Goal: Find specific page/section: Find specific page/section

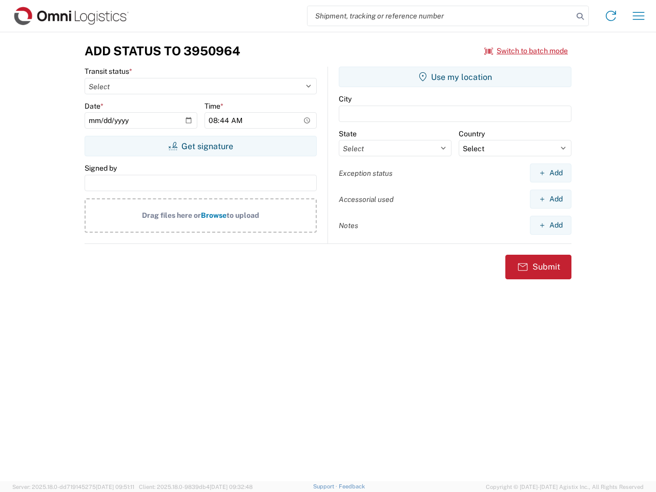
click at [440, 16] on input "search" at bounding box center [441, 15] width 266 height 19
click at [580, 16] on icon at bounding box center [580, 16] width 14 height 14
click at [611, 16] on icon at bounding box center [611, 16] width 16 height 16
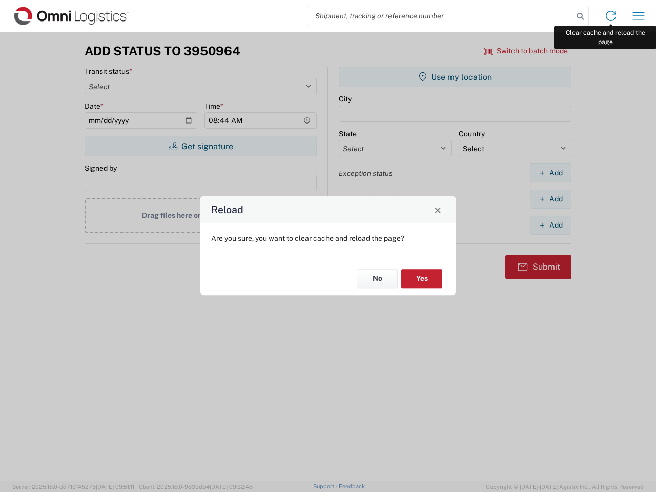
click at [639, 16] on div "Reload Are you sure, you want to clear cache and reload the page? No Yes" at bounding box center [328, 246] width 656 height 492
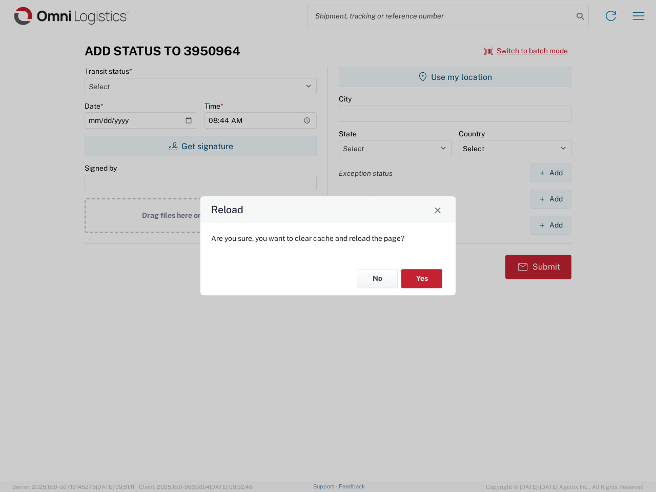
click at [526, 51] on div "Reload Are you sure, you want to clear cache and reload the page? No Yes" at bounding box center [328, 246] width 656 height 492
click at [200, 146] on div "Reload Are you sure, you want to clear cache and reload the page? No Yes" at bounding box center [328, 246] width 656 height 492
click at [455, 77] on div "Reload Are you sure, you want to clear cache and reload the page? No Yes" at bounding box center [328, 246] width 656 height 492
click at [551, 173] on div "Reload Are you sure, you want to clear cache and reload the page? No Yes" at bounding box center [328, 246] width 656 height 492
click at [551, 199] on div "Reload Are you sure, you want to clear cache and reload the page? No Yes" at bounding box center [328, 246] width 656 height 492
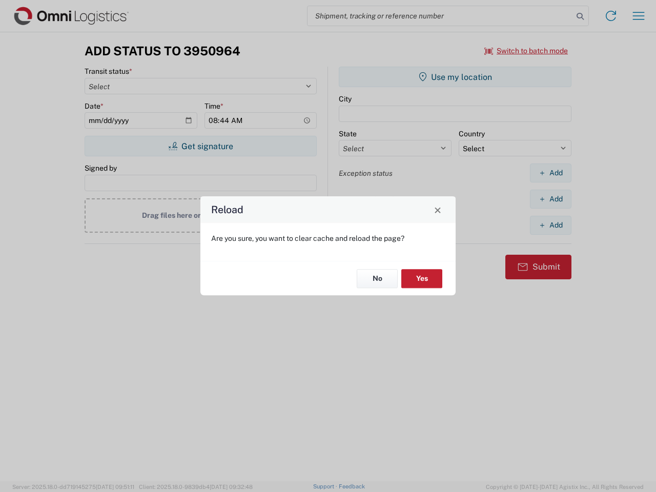
click at [551, 225] on div "Reload Are you sure, you want to clear cache and reload the page? No Yes" at bounding box center [328, 246] width 656 height 492
